Goal: Check status: Check status

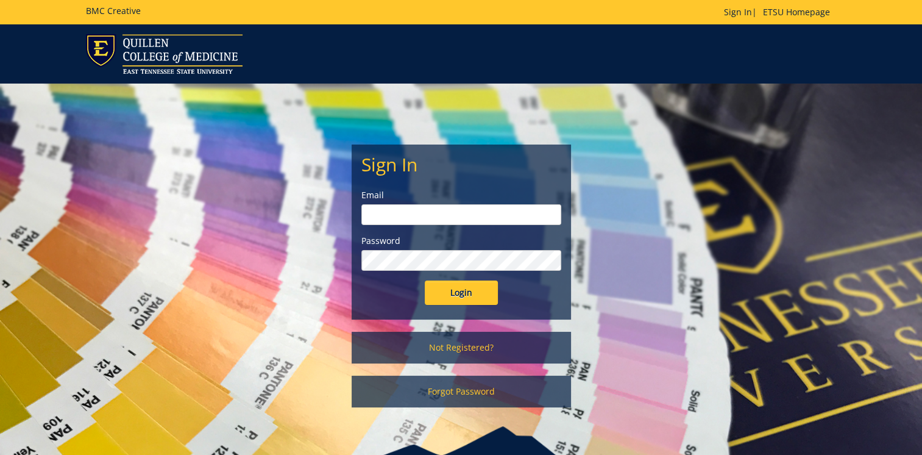
type input "[EMAIL_ADDRESS][DOMAIN_NAME]"
click at [446, 301] on input "Login" at bounding box center [461, 292] width 73 height 24
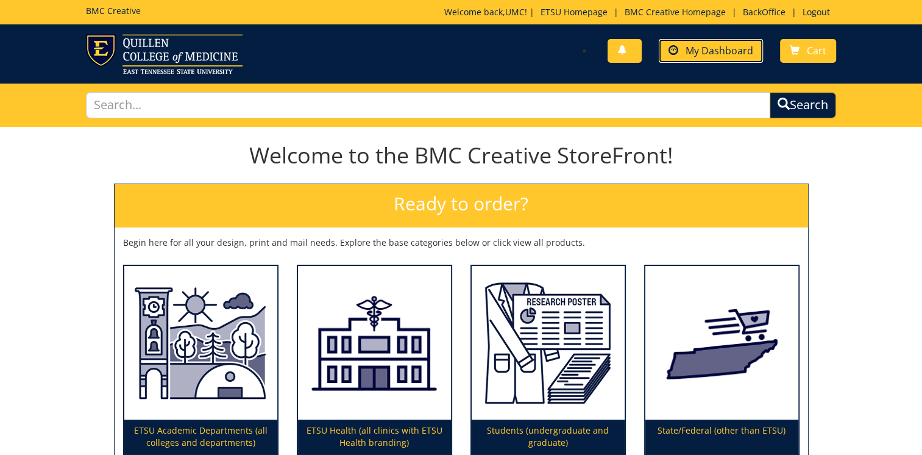
click at [739, 46] on span "My Dashboard" at bounding box center [720, 50] width 68 height 13
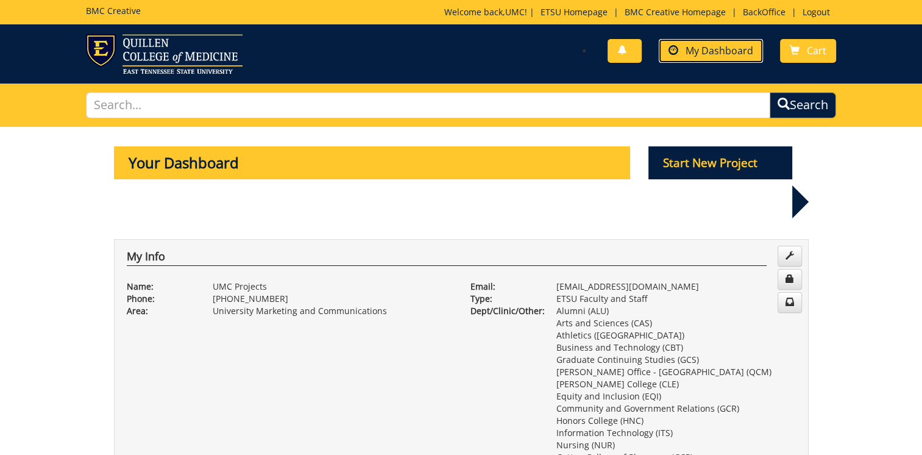
click at [707, 61] on link "My Dashboard" at bounding box center [711, 51] width 104 height 24
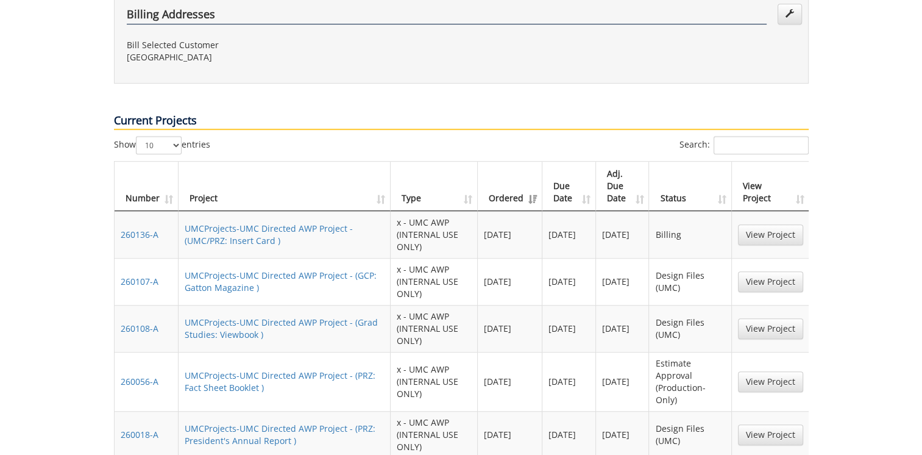
scroll to position [750, 0]
click at [677, 304] on td "Design Files (UMC)" at bounding box center [690, 327] width 82 height 47
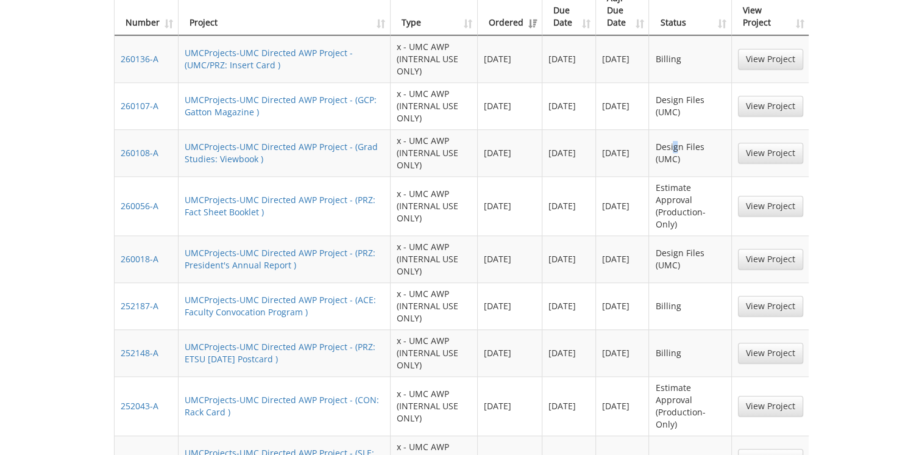
scroll to position [897, 0]
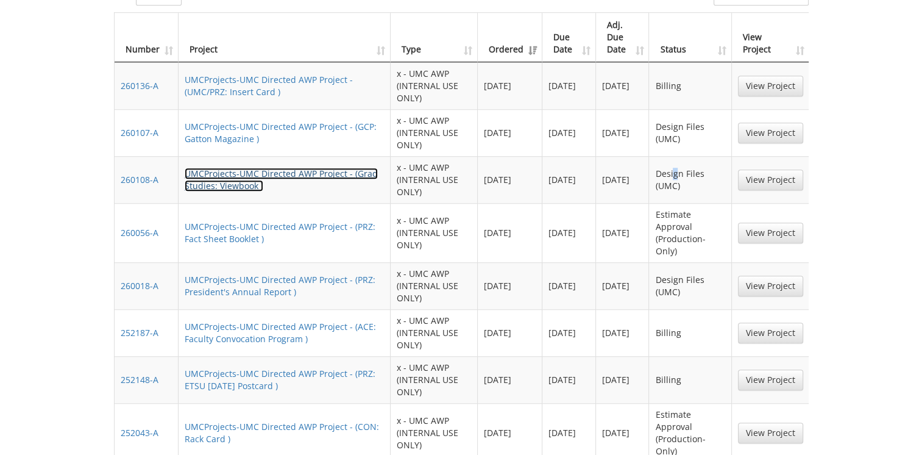
click at [265, 168] on link "UMCProjects-UMC Directed AWP Project - (Grad Studies: Viewbook )" at bounding box center [281, 180] width 193 height 24
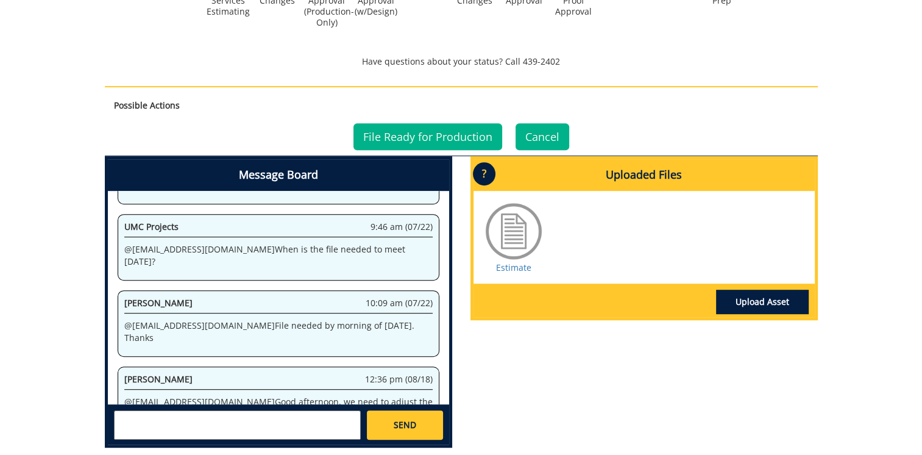
scroll to position [587, 0]
